Goal: Task Accomplishment & Management: Use online tool/utility

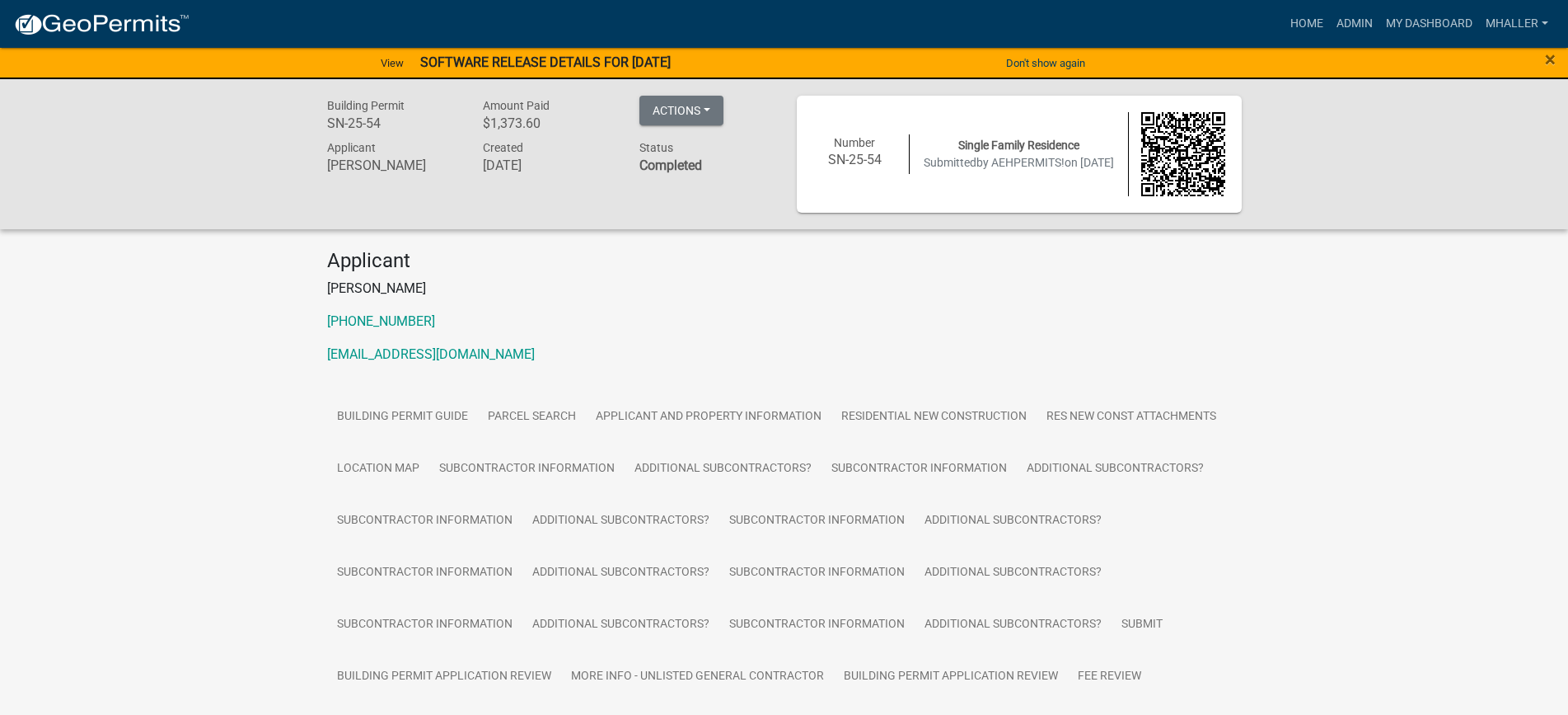
scroll to position [408, 0]
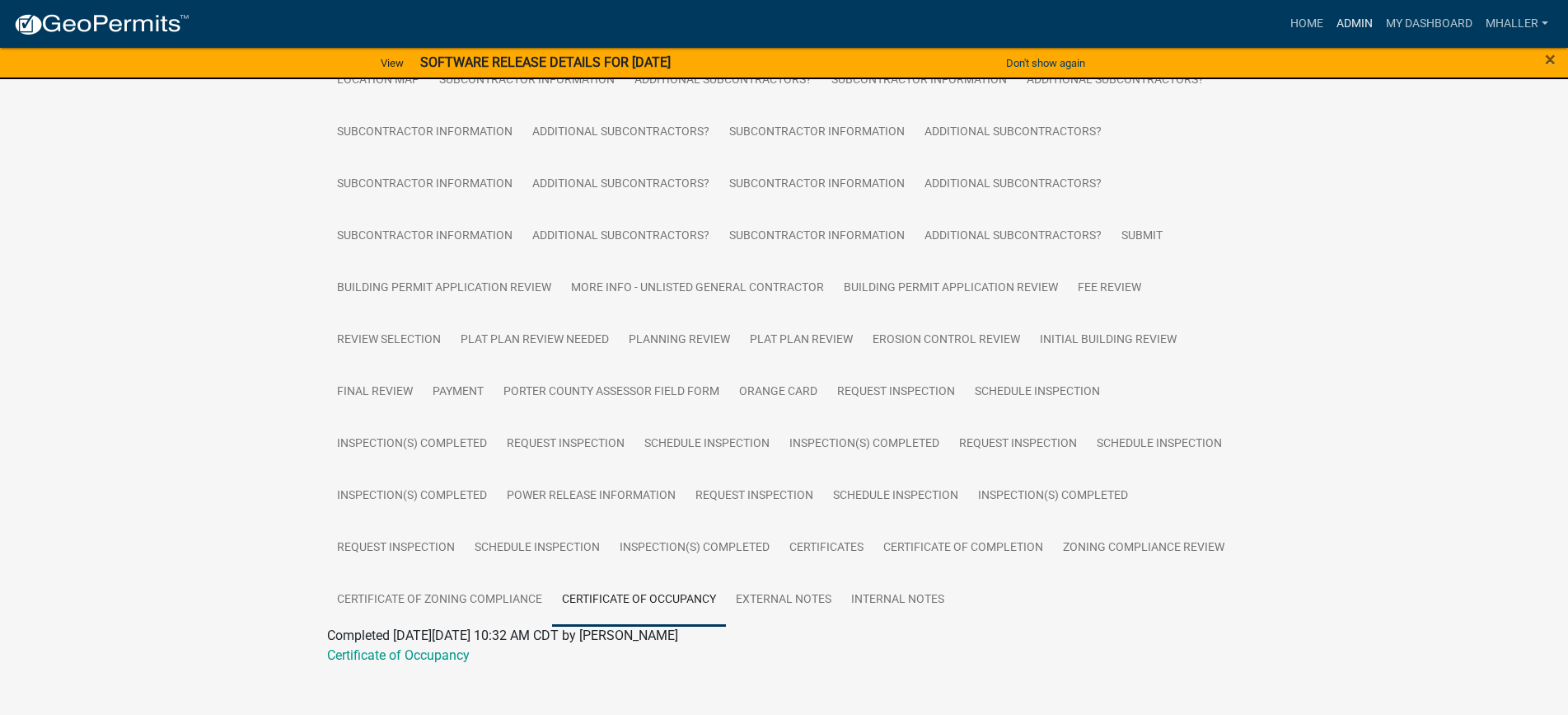
click at [1354, 26] on link "Admin" at bounding box center [1355, 24] width 50 height 31
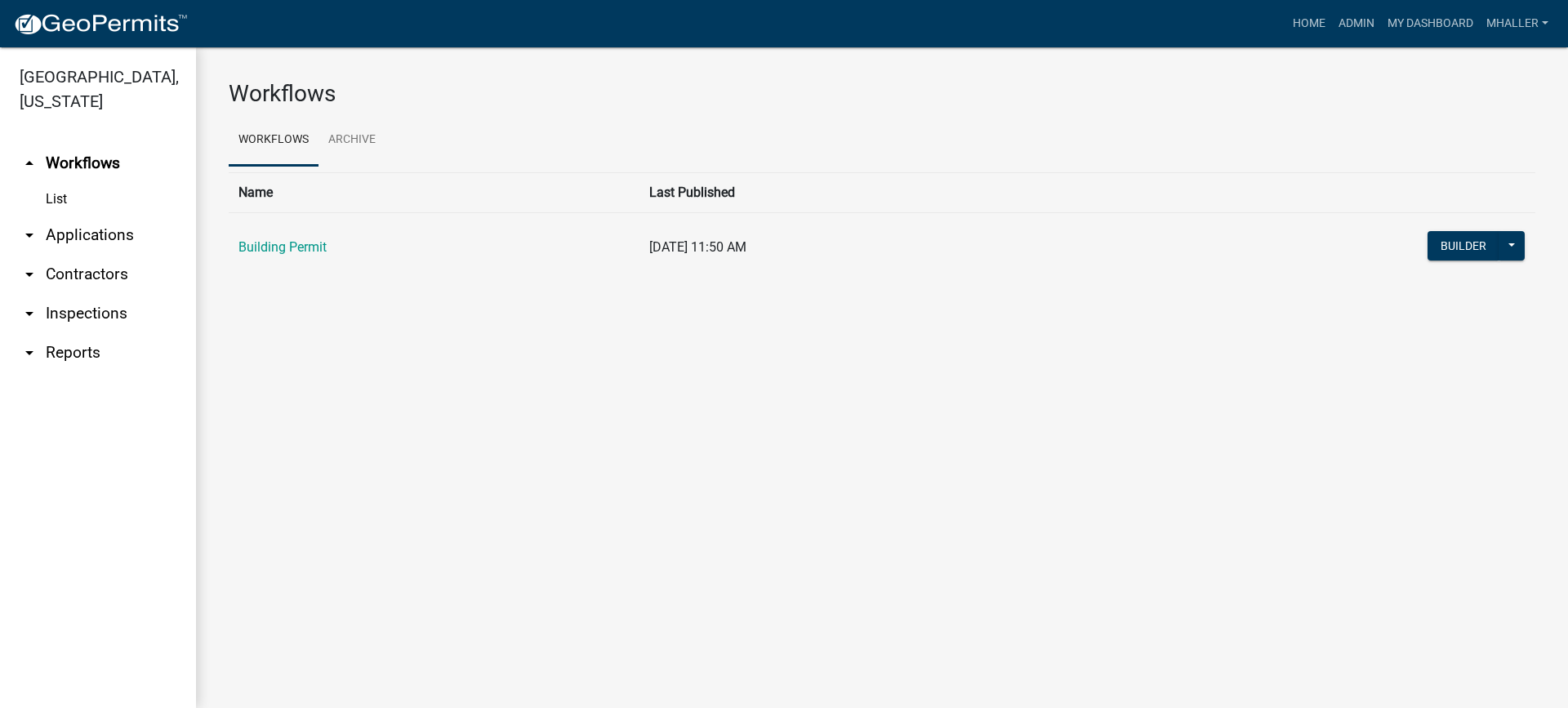
click at [78, 294] on link "arrow_drop_down Inspections" at bounding box center [98, 313] width 196 height 39
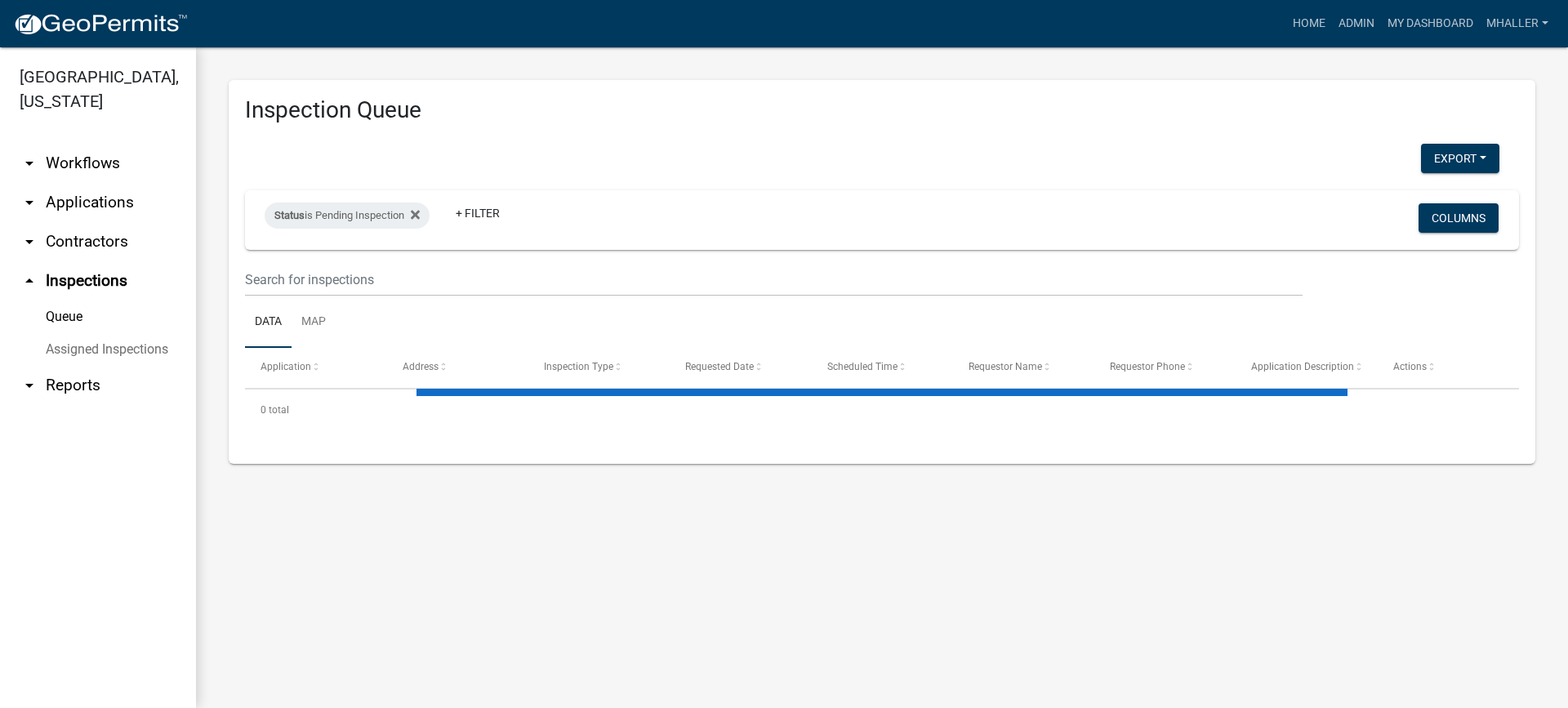
select select "1: 25"
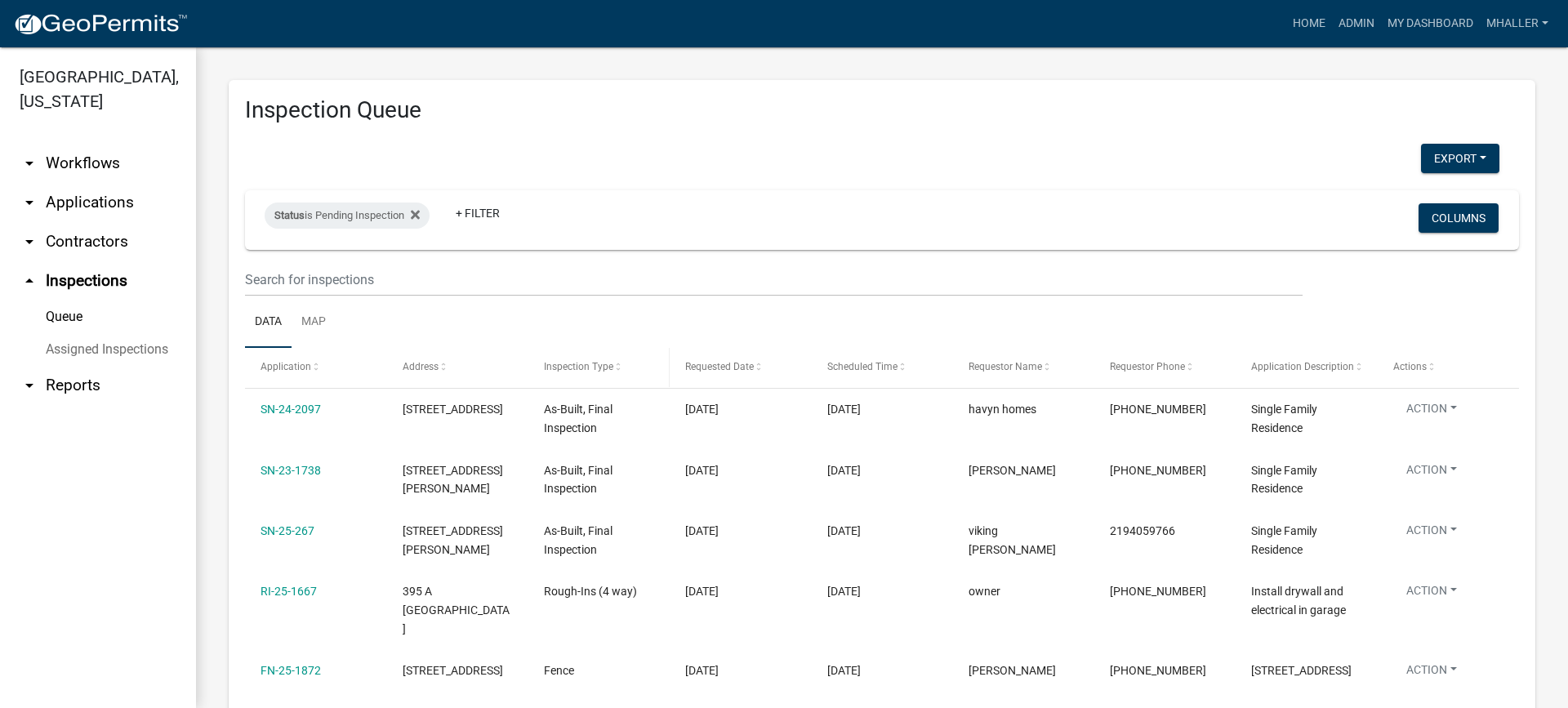
click at [583, 371] on span "Inspection Type" at bounding box center [578, 366] width 69 height 11
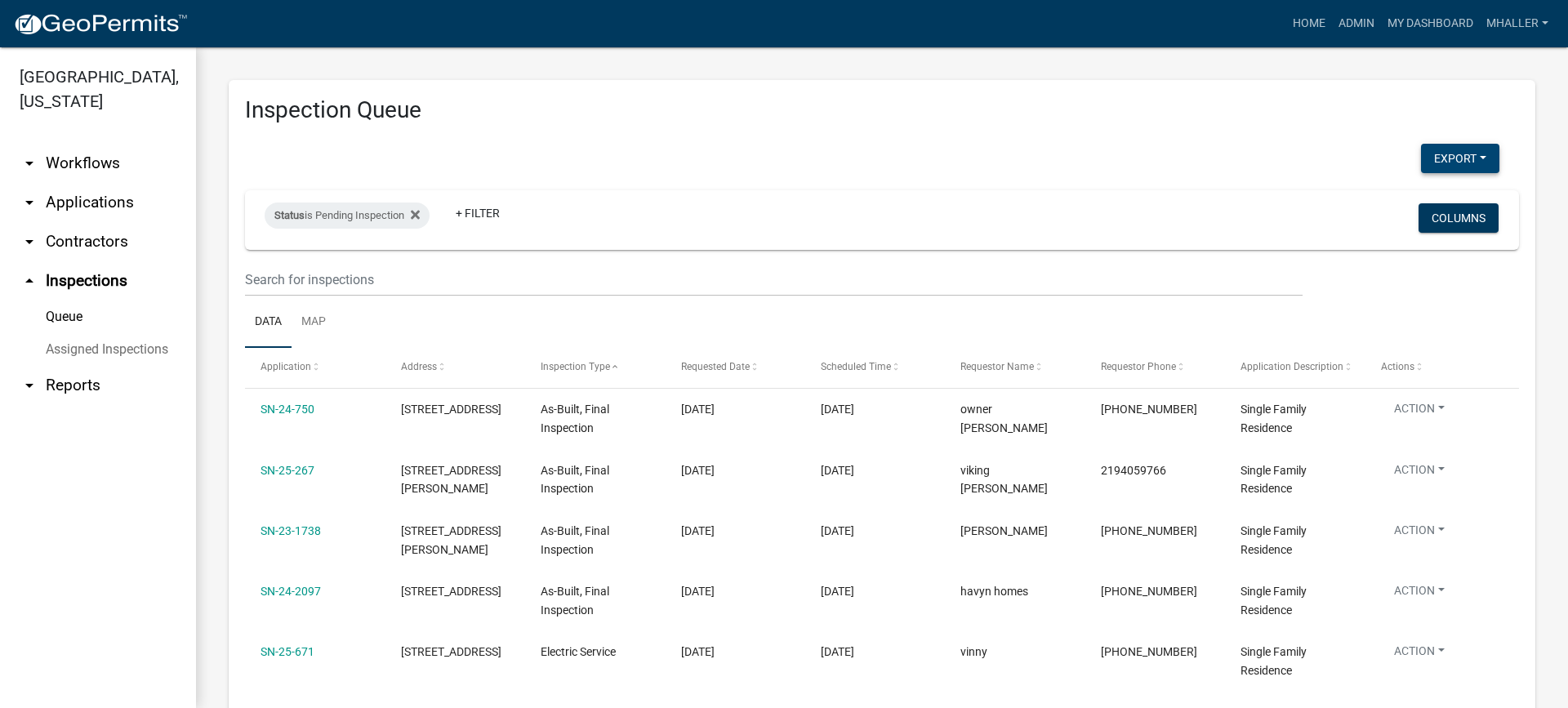
click at [1429, 158] on button "Export" at bounding box center [1460, 159] width 79 height 29
click at [1387, 204] on button "Excel Format (.xlsx)" at bounding box center [1423, 200] width 153 height 39
